Goal: Task Accomplishment & Management: Use online tool/utility

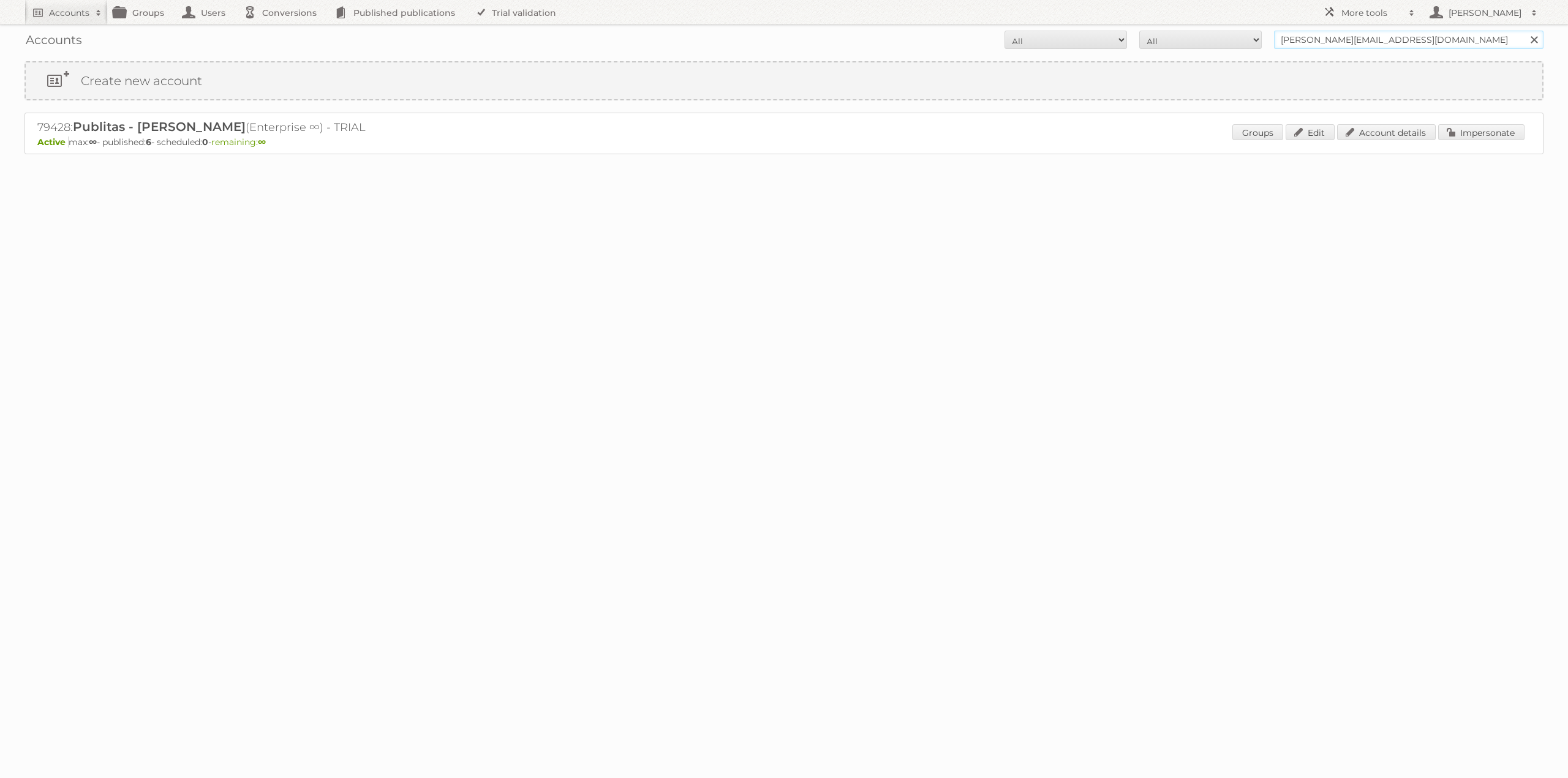
click at [1296, 46] on input "danielius@publitas.com" at bounding box center [1408, 40] width 269 height 19
type input "limbov"
click at [1524, 30] on input "Search" at bounding box center [1533, 40] width 19 height 19
click at [1466, 145] on p "Active max: ∞ - published: 3 - scheduled: 0 - remaining: ∞" at bounding box center [784, 141] width 1494 height 11
click at [1466, 140] on link "Impersonate" at bounding box center [1481, 132] width 86 height 16
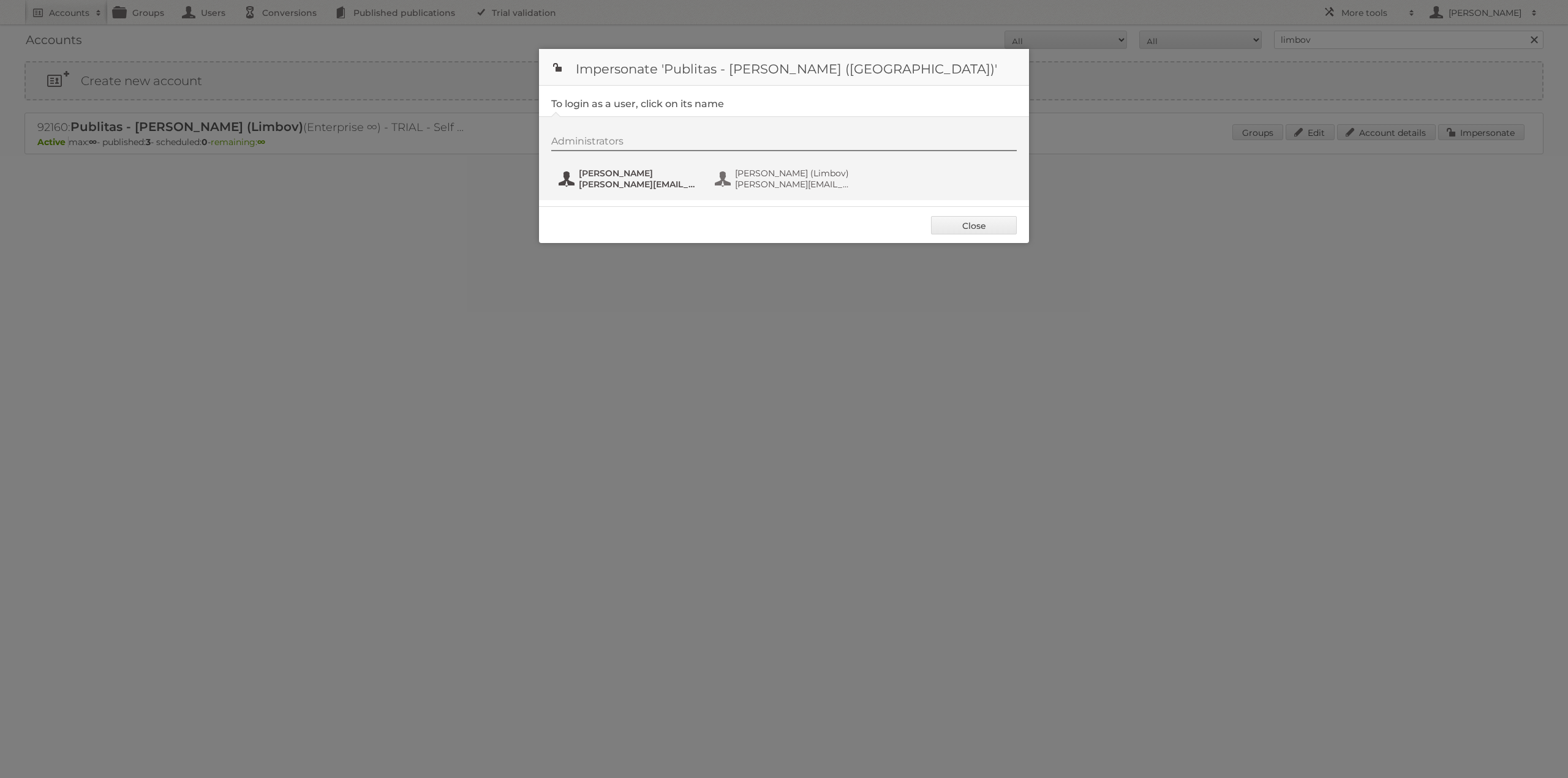
click at [608, 169] on span "[PERSON_NAME]" at bounding box center [638, 173] width 118 height 11
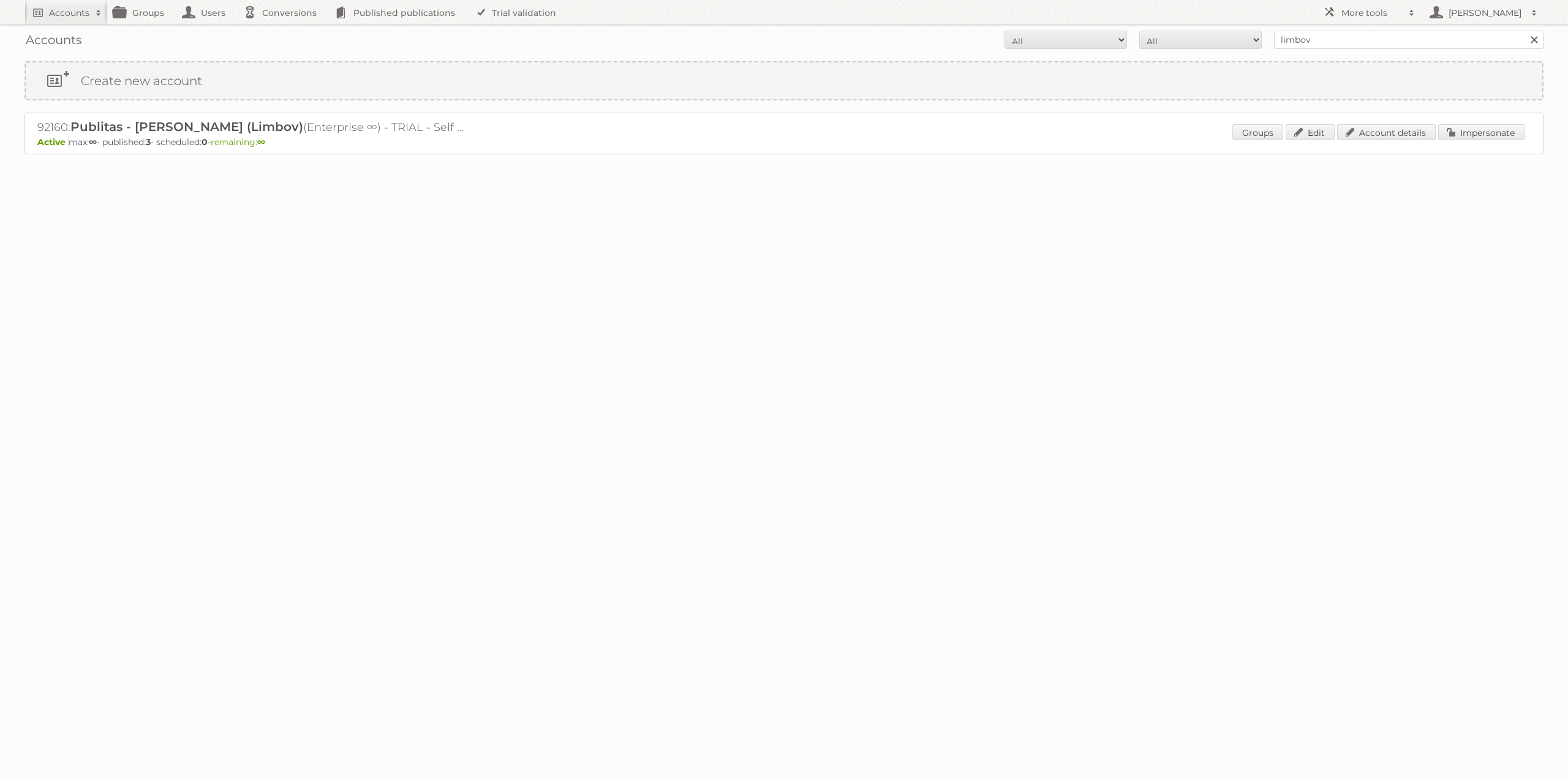
click at [1484, 142] on div "Groups Edit Account details Impersonate" at bounding box center [1378, 134] width 292 height 19
click at [1485, 136] on link "Impersonate" at bounding box center [1481, 132] width 86 height 16
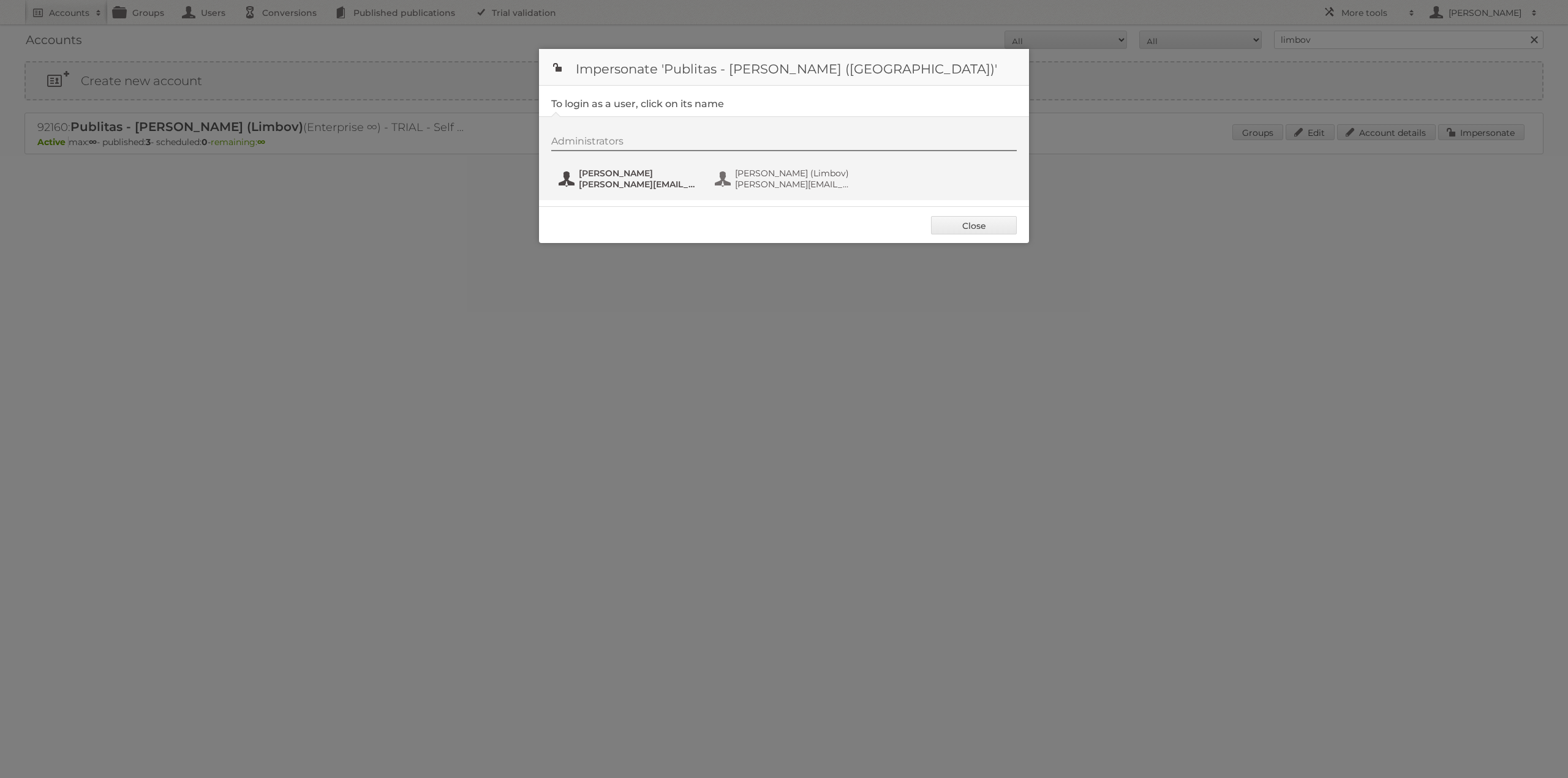
click at [619, 180] on span "[PERSON_NAME][EMAIL_ADDRESS][DOMAIN_NAME]" at bounding box center [638, 184] width 118 height 11
